Goal: Task Accomplishment & Management: Complete application form

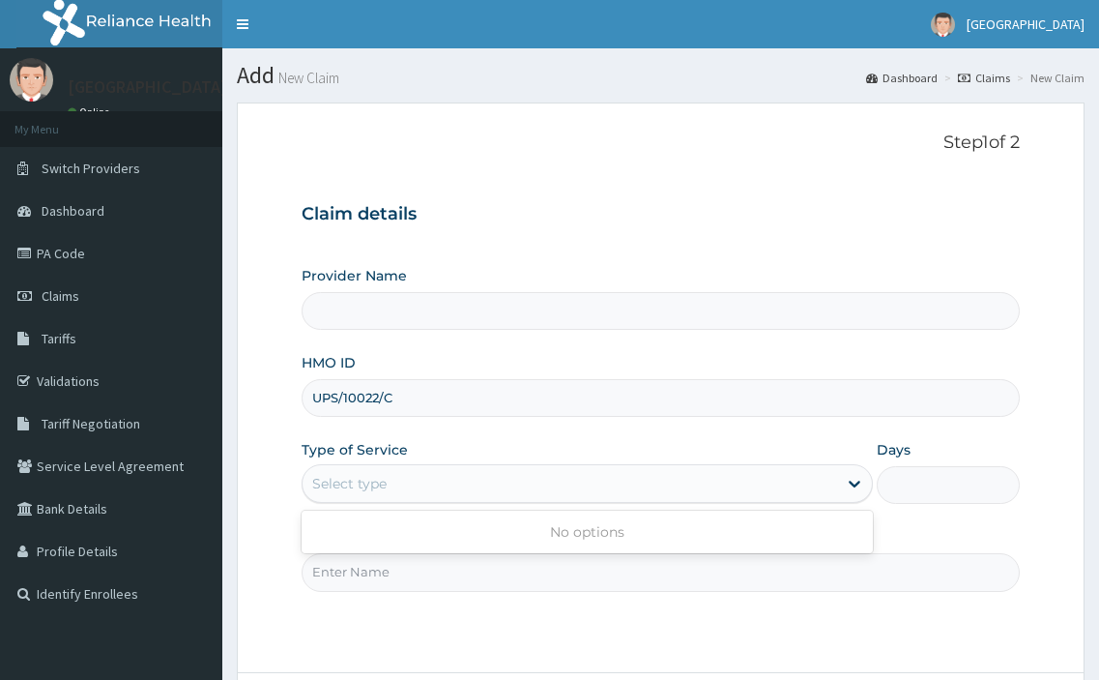
click at [367, 578] on input "Practitioner" at bounding box center [661, 572] width 719 height 38
type input "St Mary'S Specialist Hospital, Ojodu"
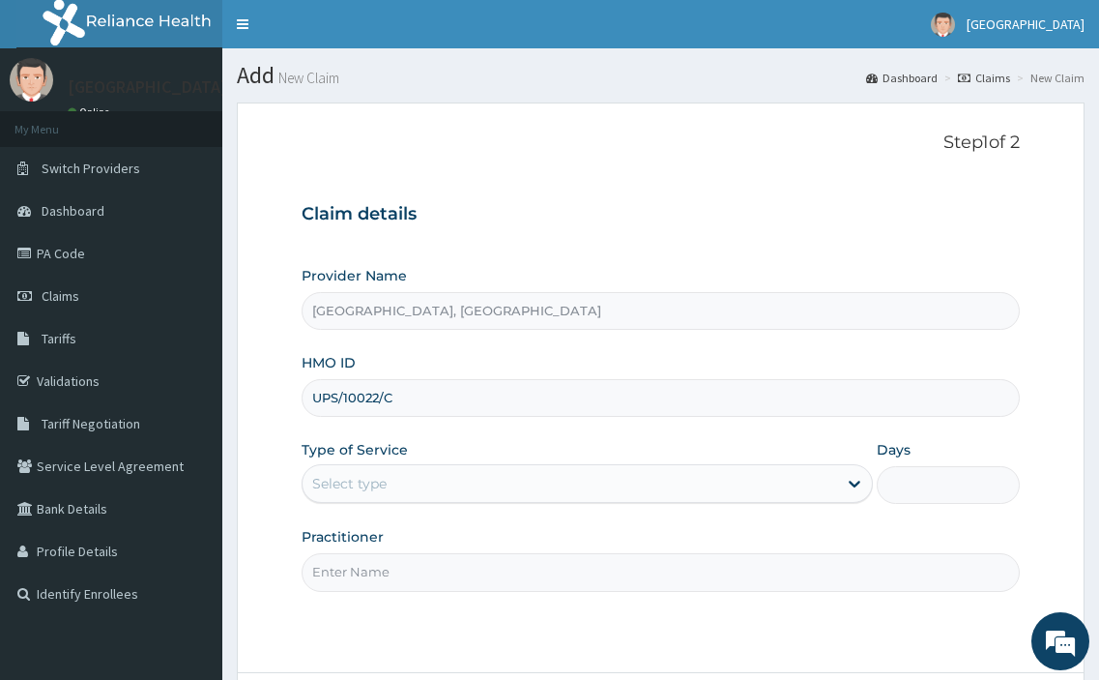
type input "DR MARTINS"
click at [347, 488] on div "Select type" at bounding box center [349, 483] width 74 height 19
click at [479, 479] on div "Select type" at bounding box center [571, 483] width 536 height 31
click at [477, 483] on div "Select type" at bounding box center [571, 483] width 536 height 31
click at [479, 483] on div "Select type" at bounding box center [571, 483] width 536 height 31
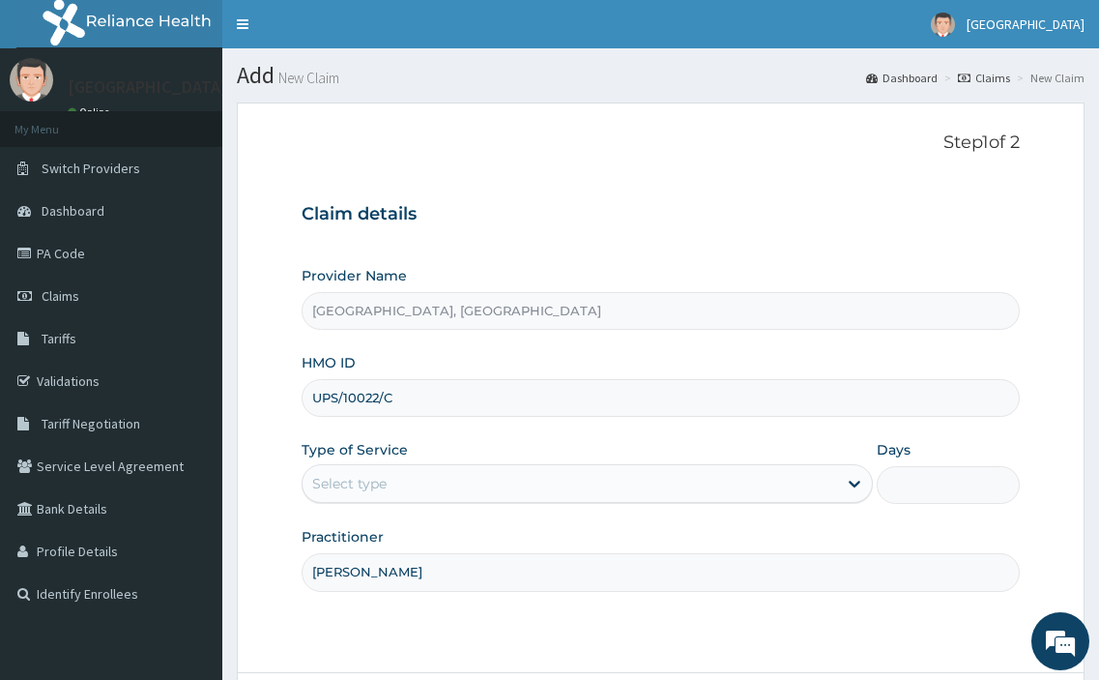
click at [480, 482] on div "Select type" at bounding box center [571, 483] width 536 height 31
click at [480, 481] on div "Select type" at bounding box center [571, 483] width 536 height 31
click at [360, 490] on div "Select type" at bounding box center [349, 483] width 74 height 19
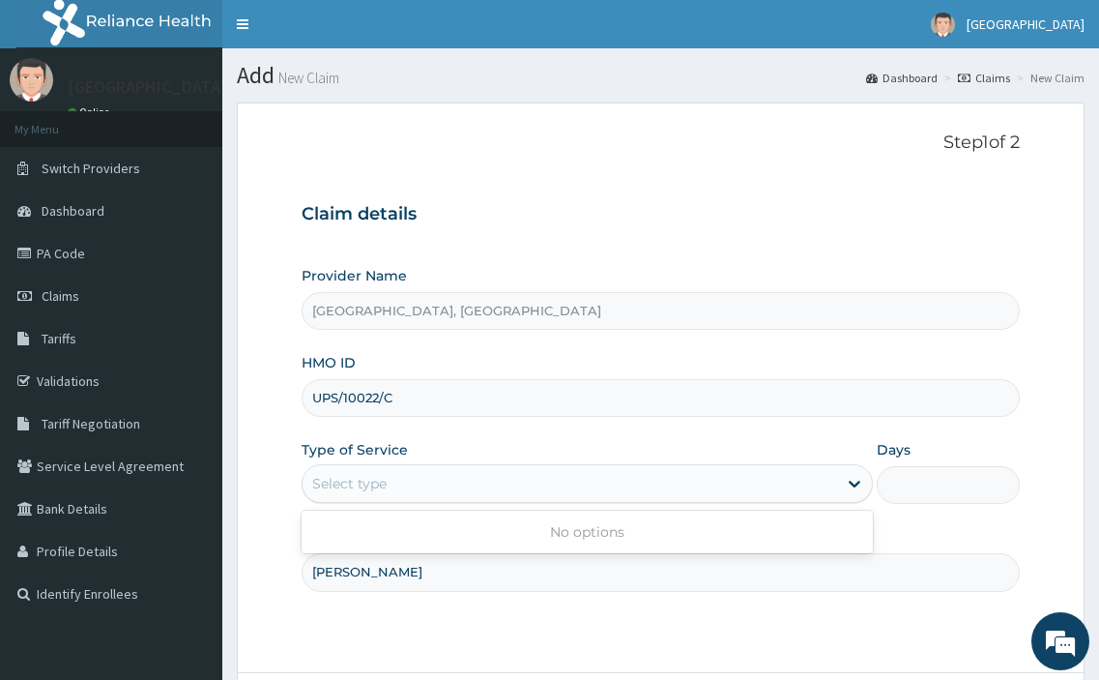
click at [360, 490] on div "Select type" at bounding box center [349, 483] width 74 height 19
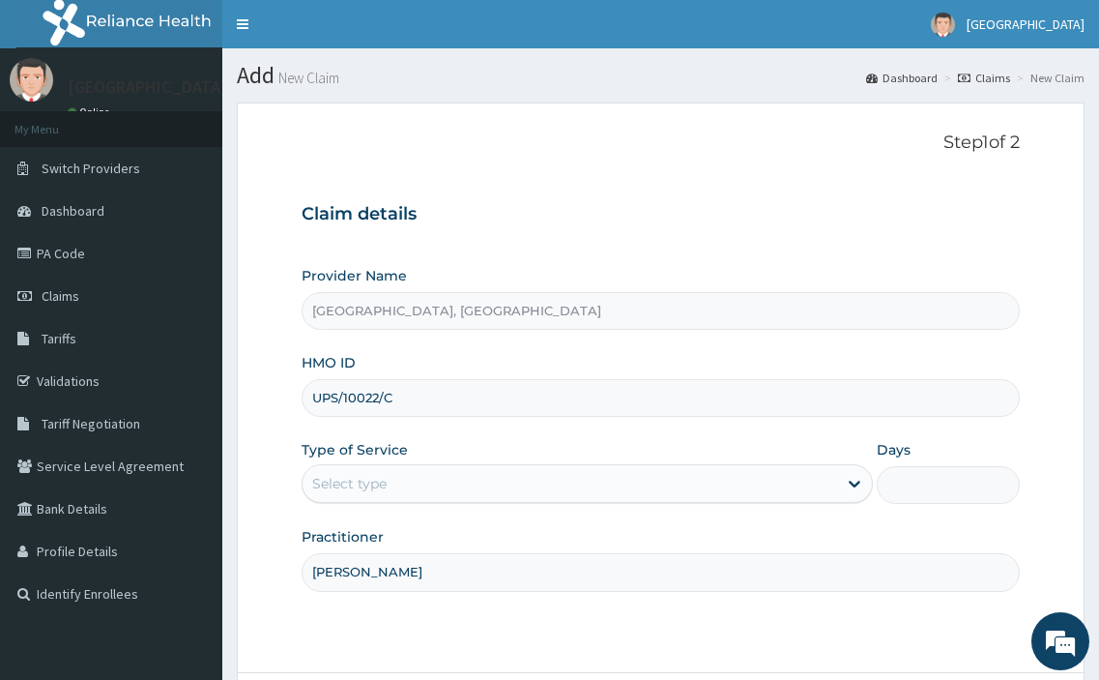
click at [360, 490] on div "Select type" at bounding box center [349, 483] width 74 height 19
click at [367, 479] on div "Select type" at bounding box center [349, 483] width 74 height 19
click at [330, 474] on div "Select type" at bounding box center [349, 483] width 74 height 19
click at [331, 474] on div "Select type" at bounding box center [349, 483] width 74 height 19
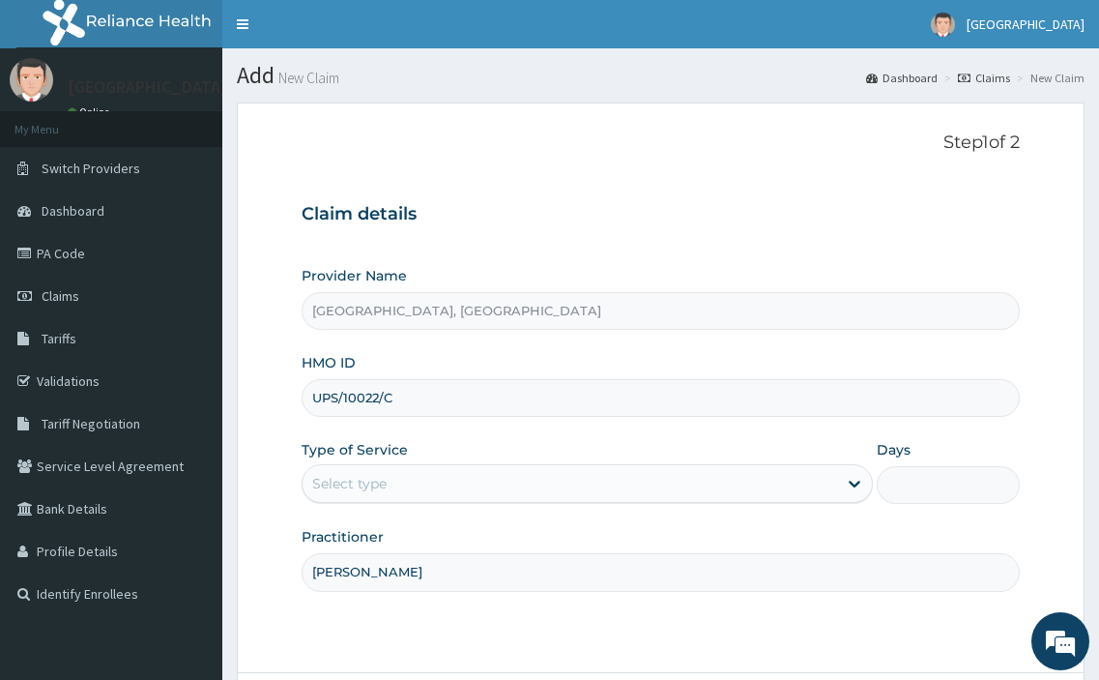
click at [331, 475] on div "Select type" at bounding box center [349, 483] width 74 height 19
drag, startPoint x: 331, startPoint y: 475, endPoint x: 485, endPoint y: 73, distance: 430.9
click at [333, 472] on div "Select type" at bounding box center [571, 483] width 536 height 31
click at [66, 297] on span "Claims" at bounding box center [61, 295] width 38 height 17
